Goal: Task Accomplishment & Management: Use online tool/utility

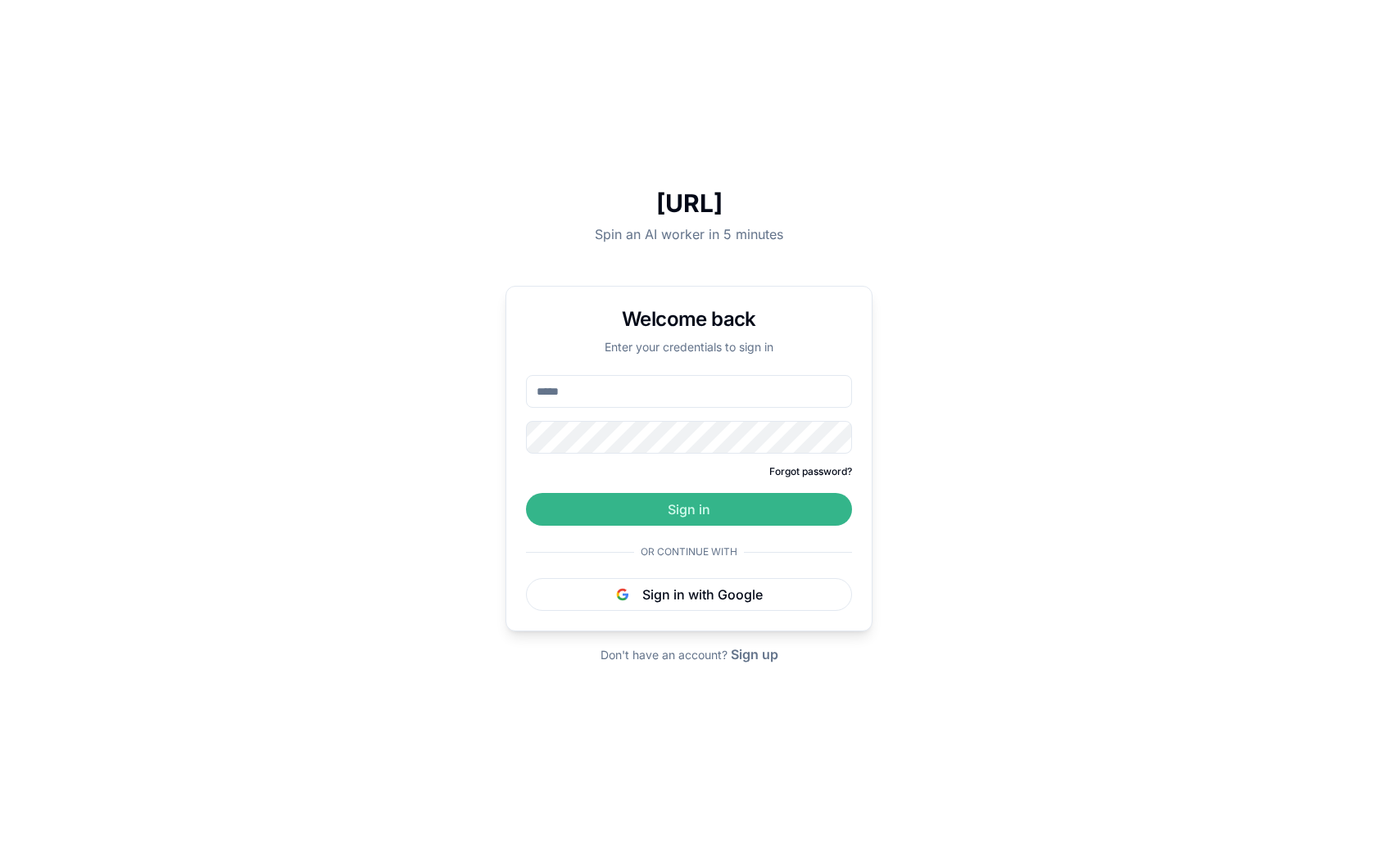
type input "**********"
click at [820, 520] on button "Sign in" at bounding box center [688, 509] width 326 height 33
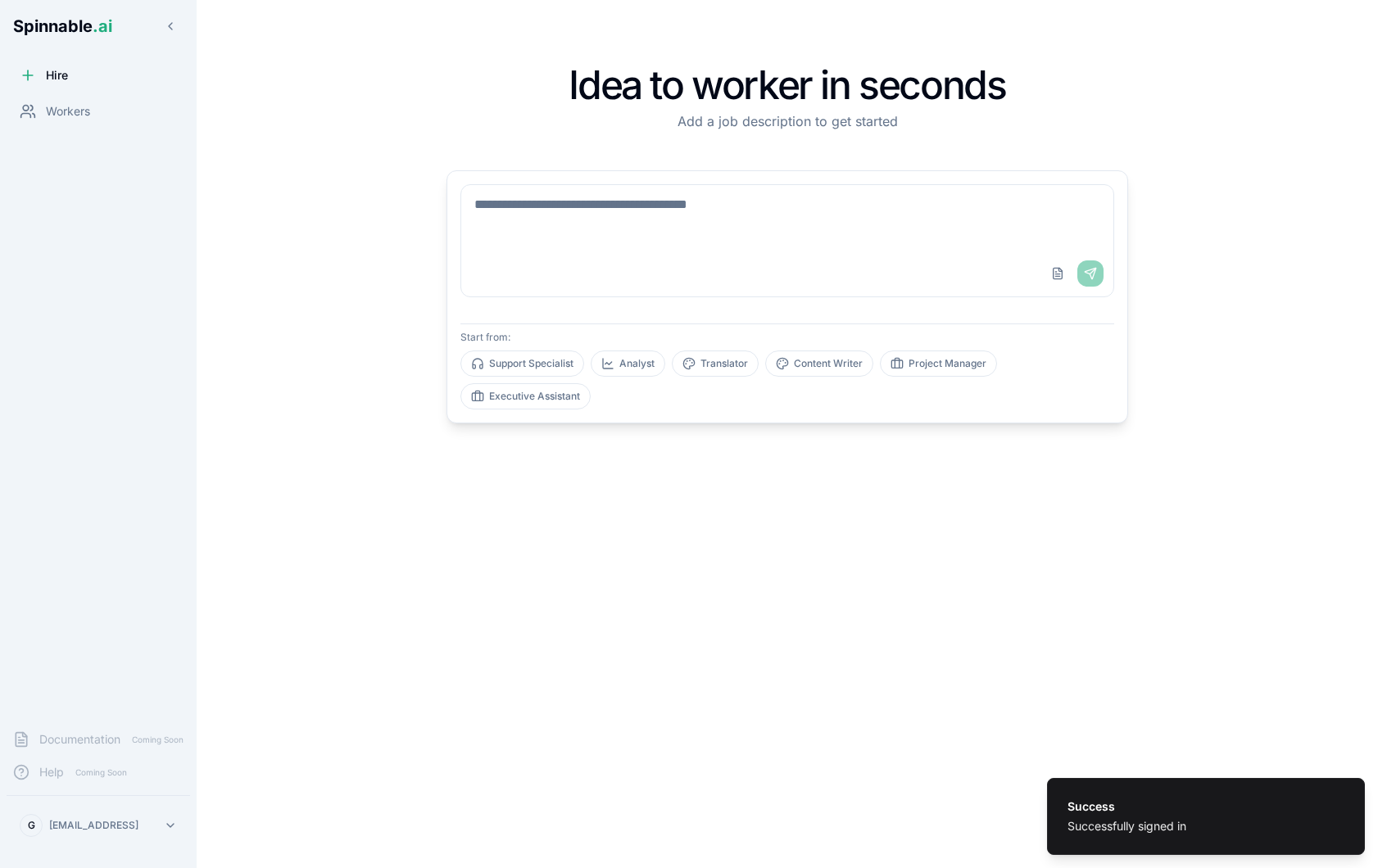
click at [65, 144] on div "Hire Workers" at bounding box center [98, 388] width 196 height 658
click at [90, 116] on span "Workers" at bounding box center [68, 111] width 44 height 16
